Goal: Information Seeking & Learning: Learn about a topic

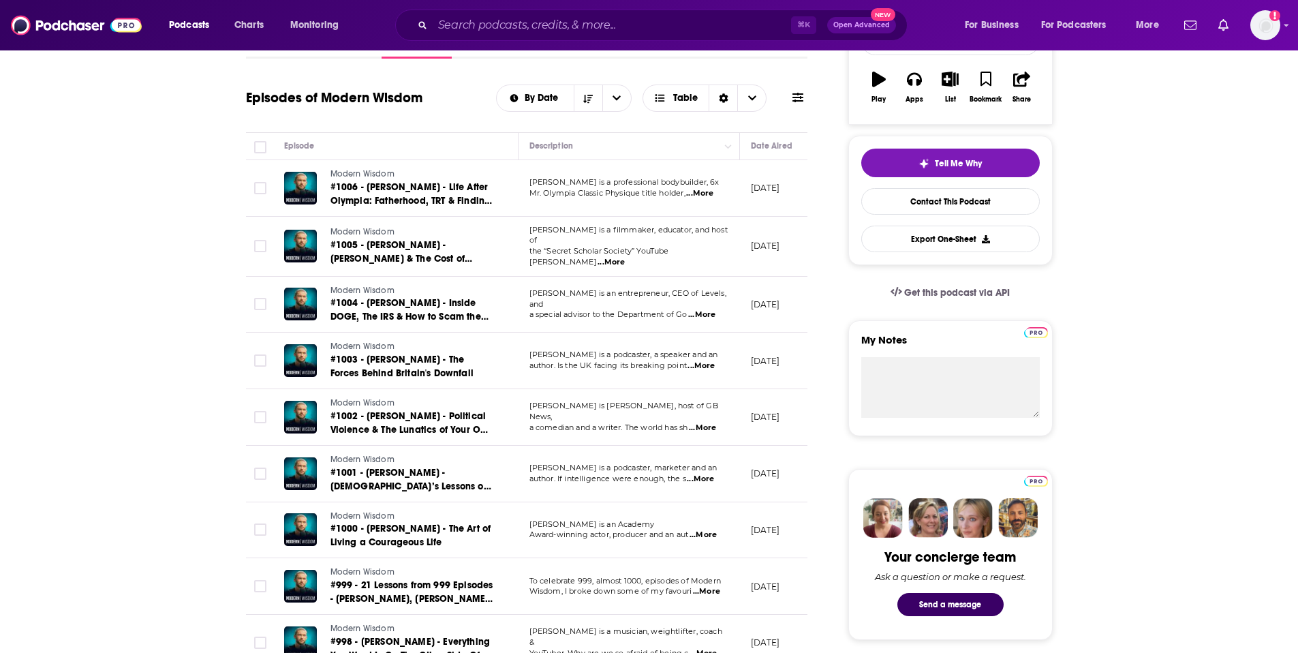
scroll to position [258, 0]
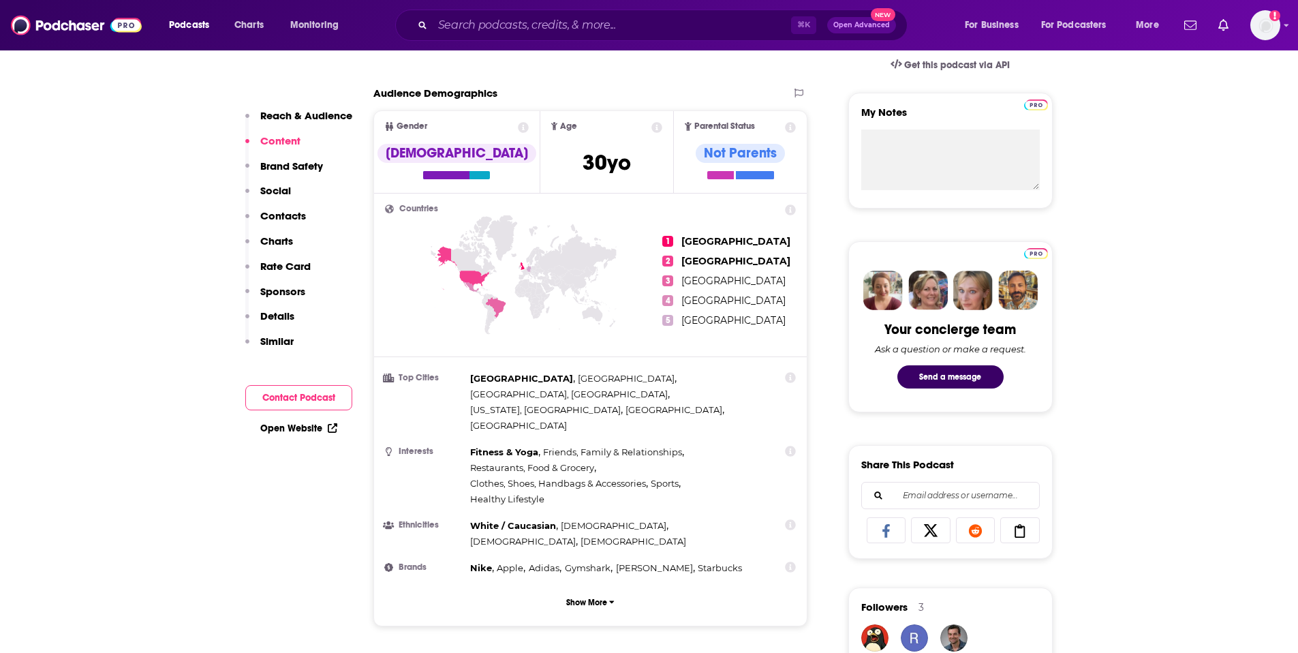
scroll to position [451, 0]
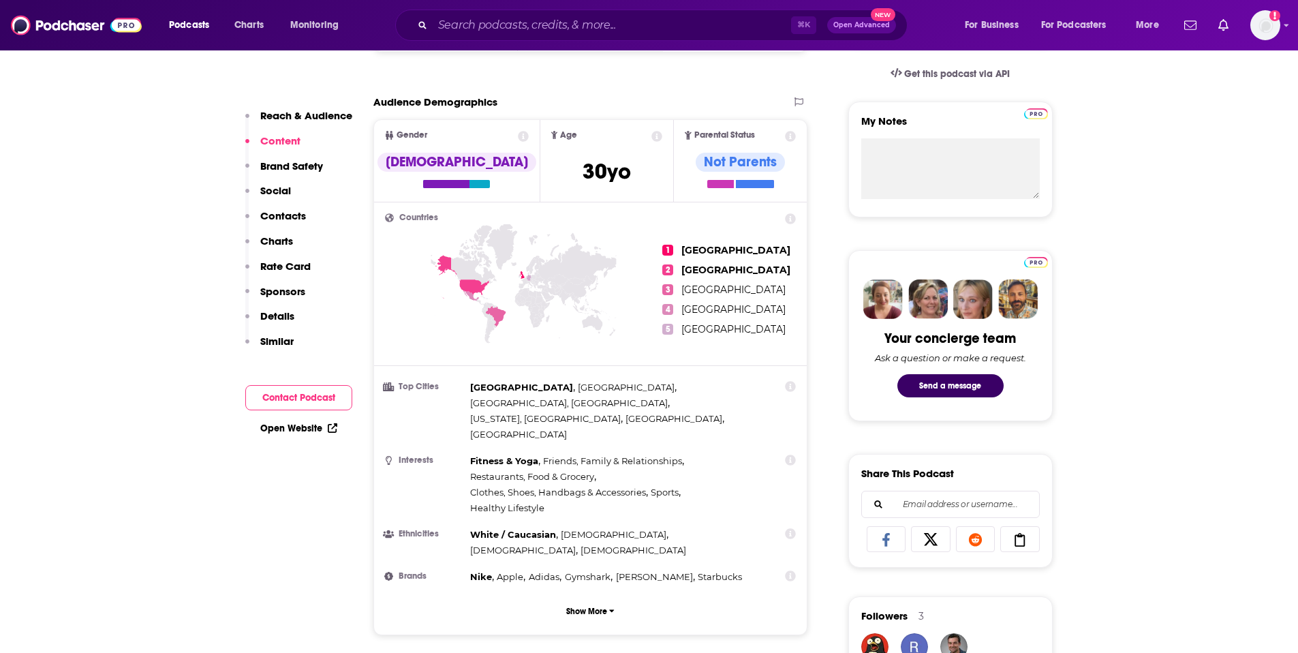
click at [294, 164] on p "Brand Safety" at bounding box center [291, 165] width 63 height 13
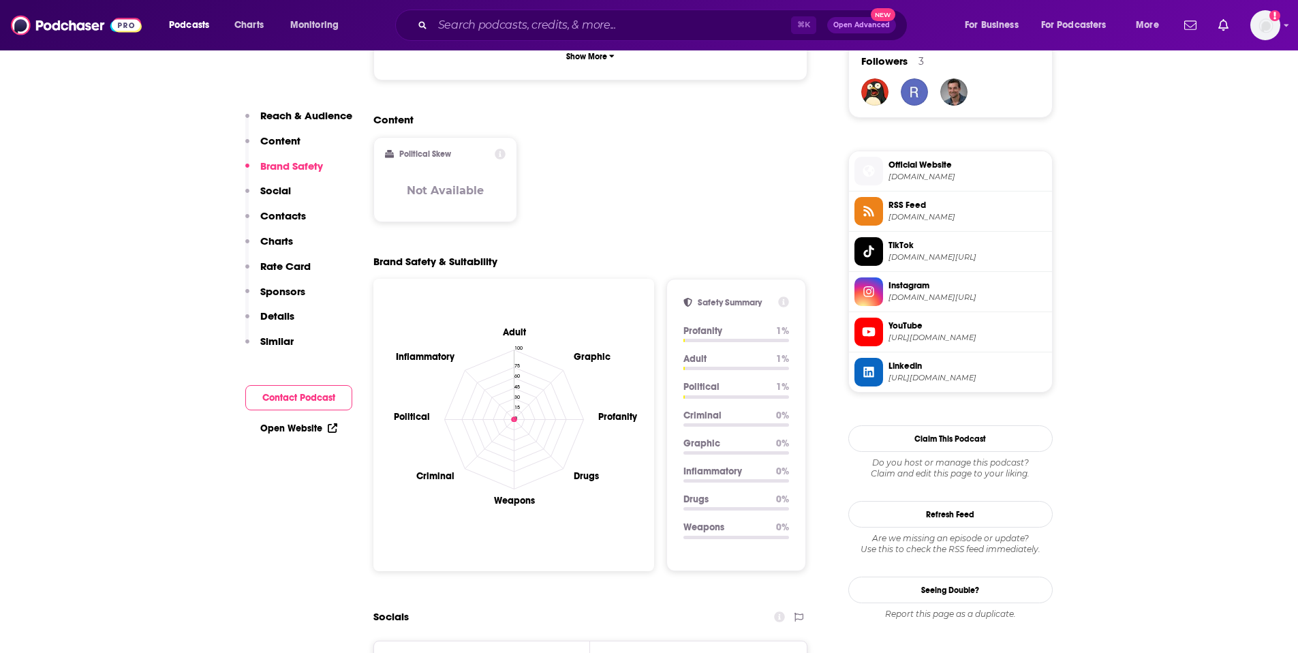
scroll to position [1024, 0]
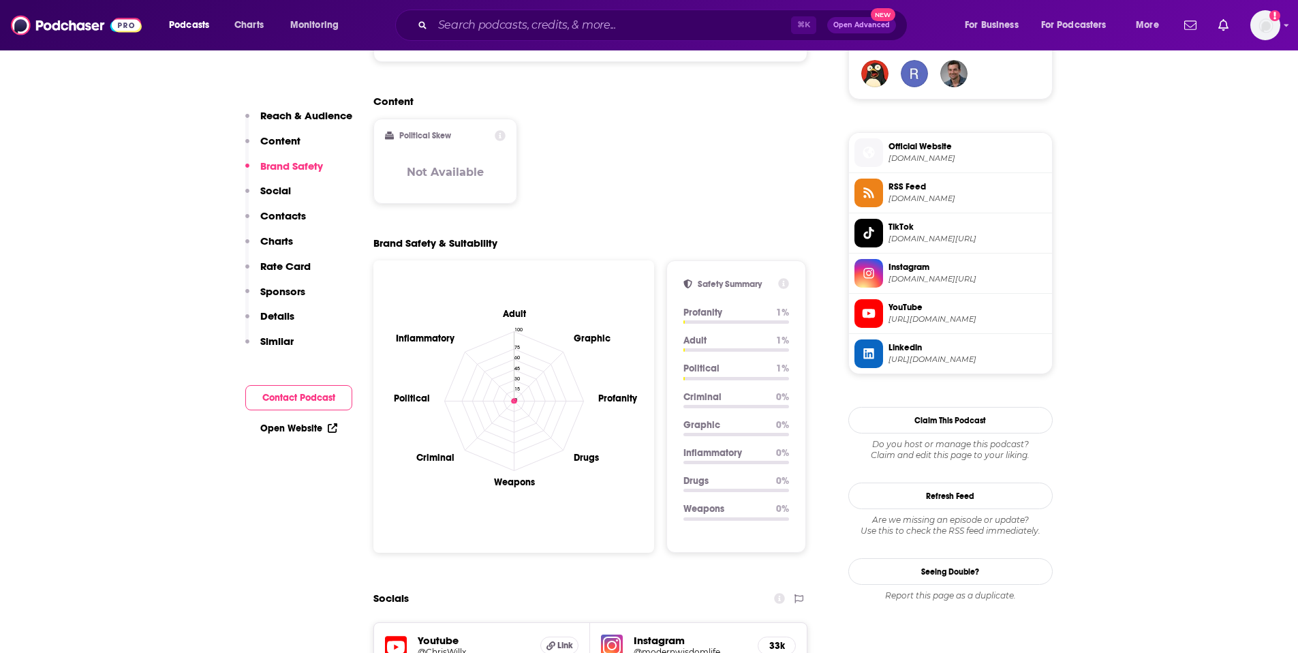
click at [277, 190] on p "Social" at bounding box center [275, 190] width 31 height 13
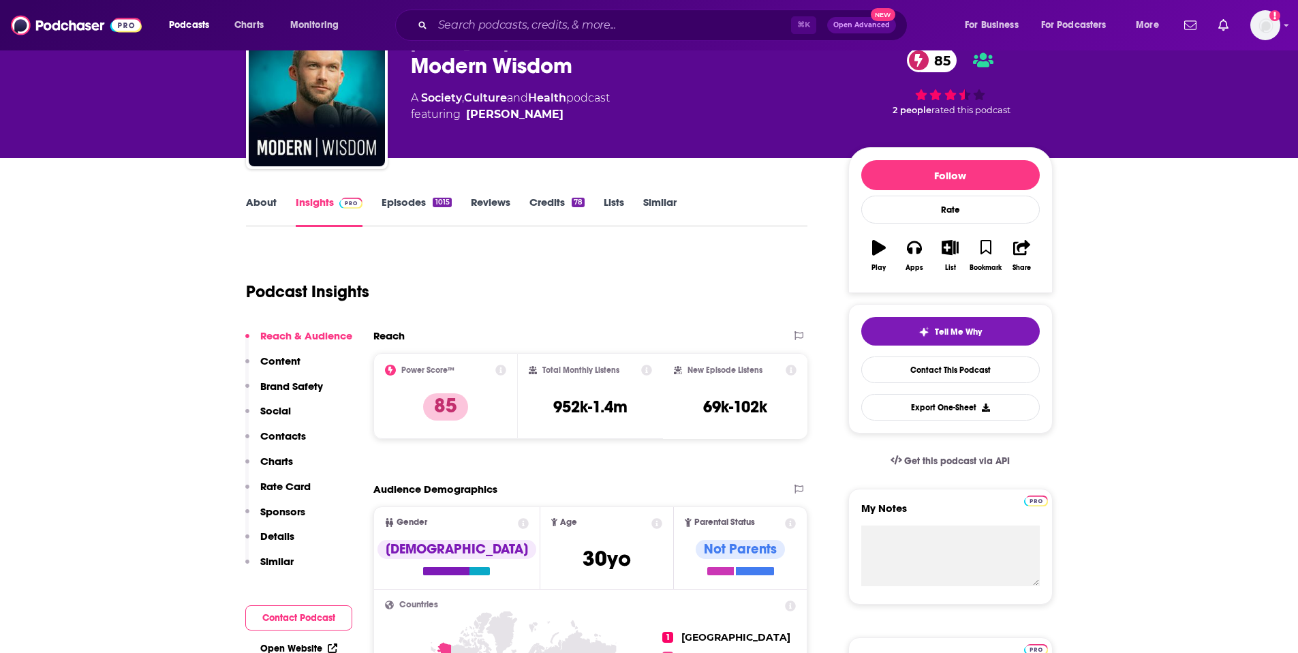
scroll to position [67, 0]
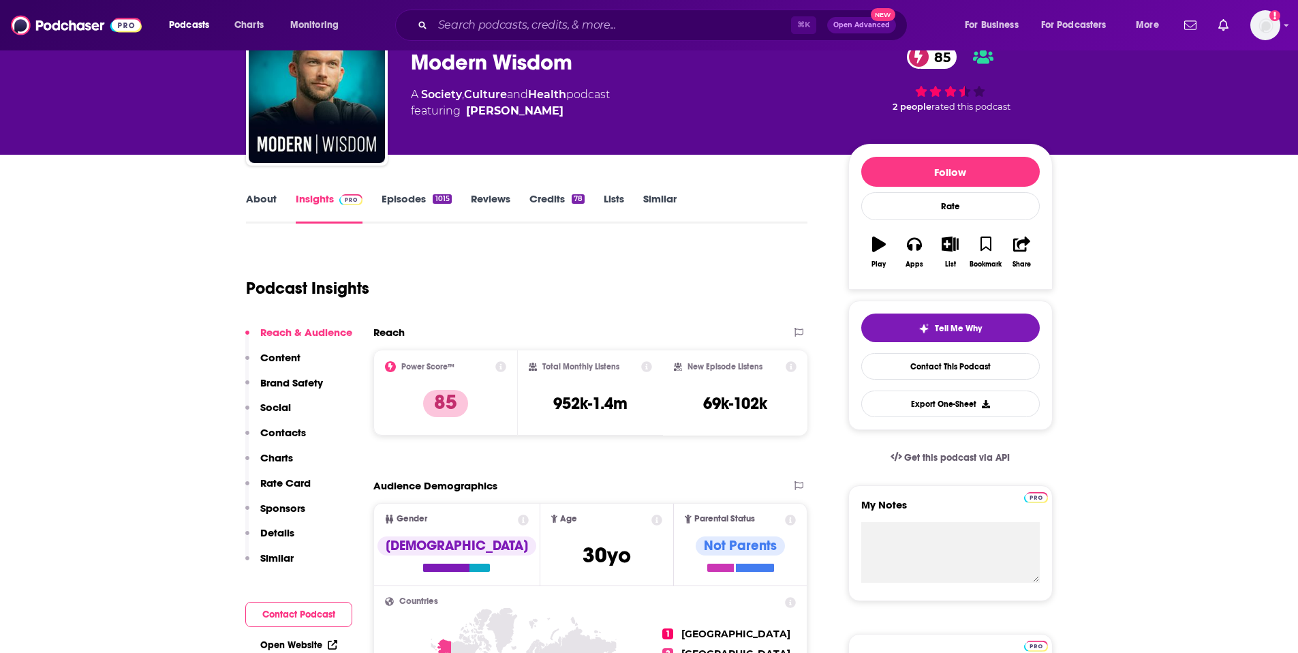
click at [279, 479] on p "Rate Card" at bounding box center [285, 482] width 50 height 13
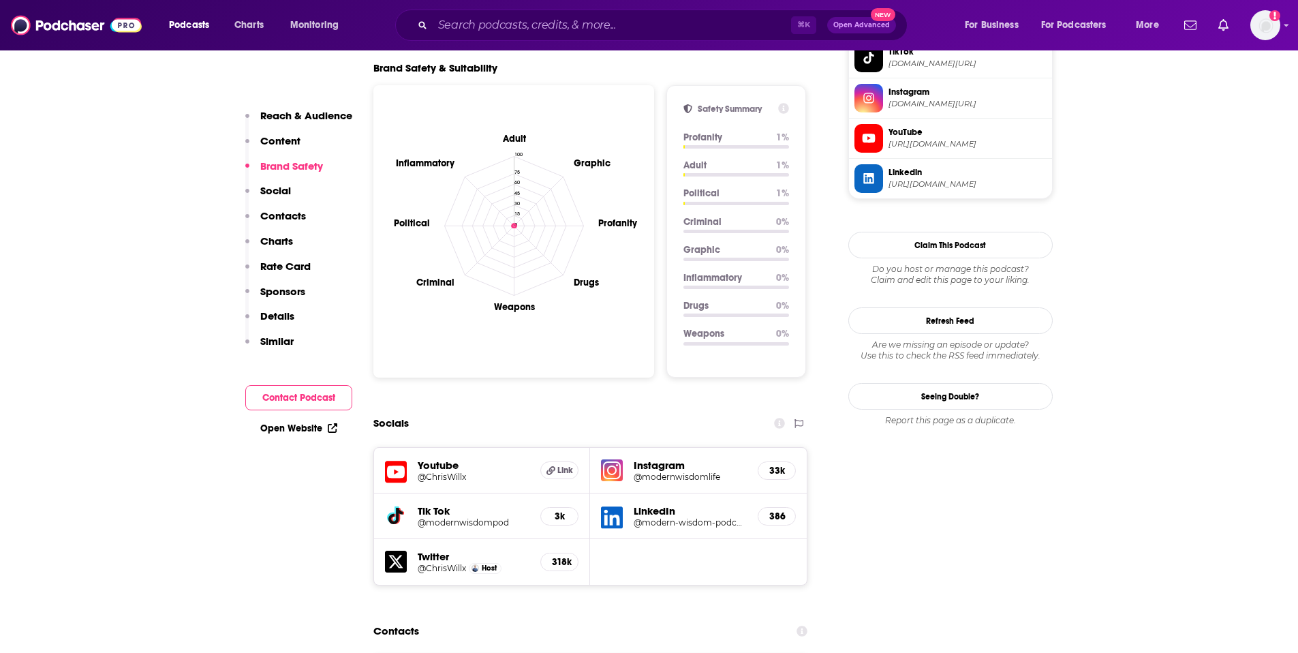
scroll to position [1266, 0]
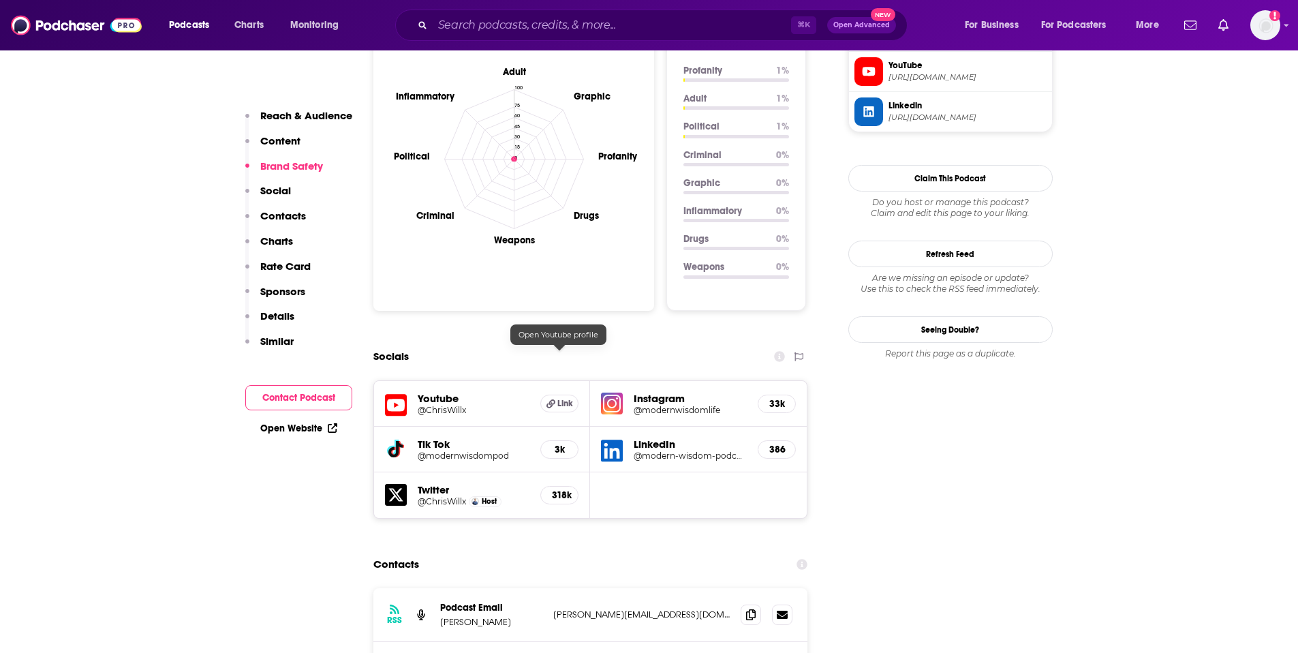
click at [553, 399] on icon at bounding box center [551, 403] width 9 height 9
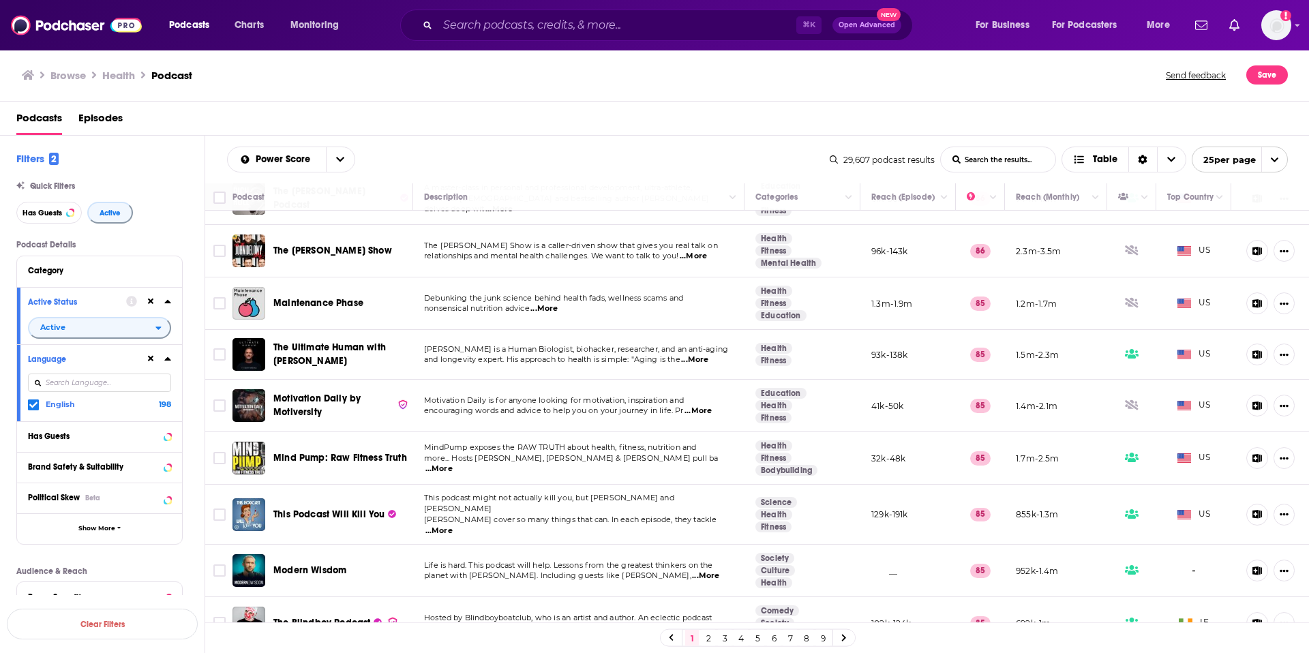
scroll to position [900, 0]
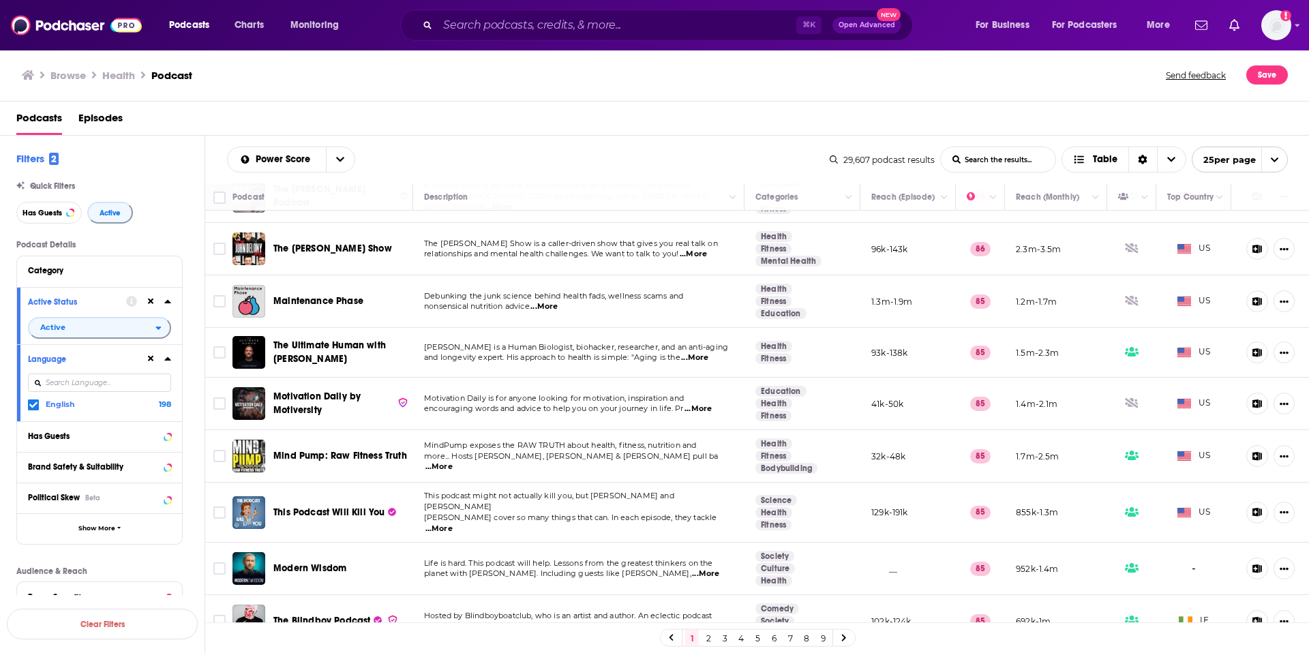
click at [710, 637] on link "2" at bounding box center [708, 638] width 14 height 16
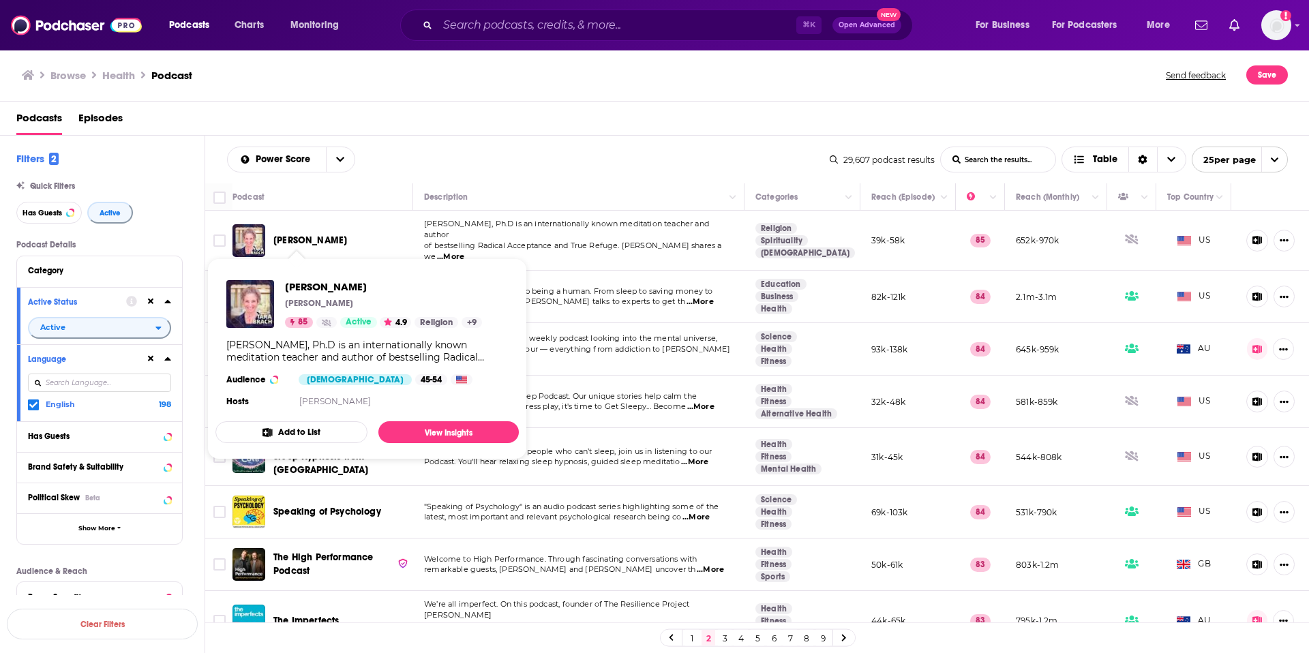
click at [312, 235] on span "[PERSON_NAME]" at bounding box center [310, 240] width 74 height 12
